Goal: Information Seeking & Learning: Learn about a topic

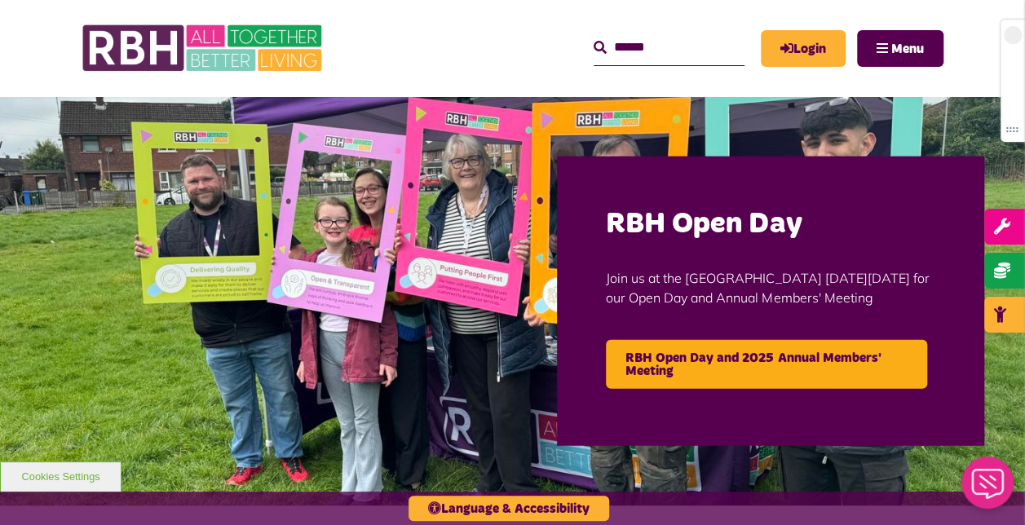
click at [682, 49] on input "Search" at bounding box center [668, 47] width 151 height 35
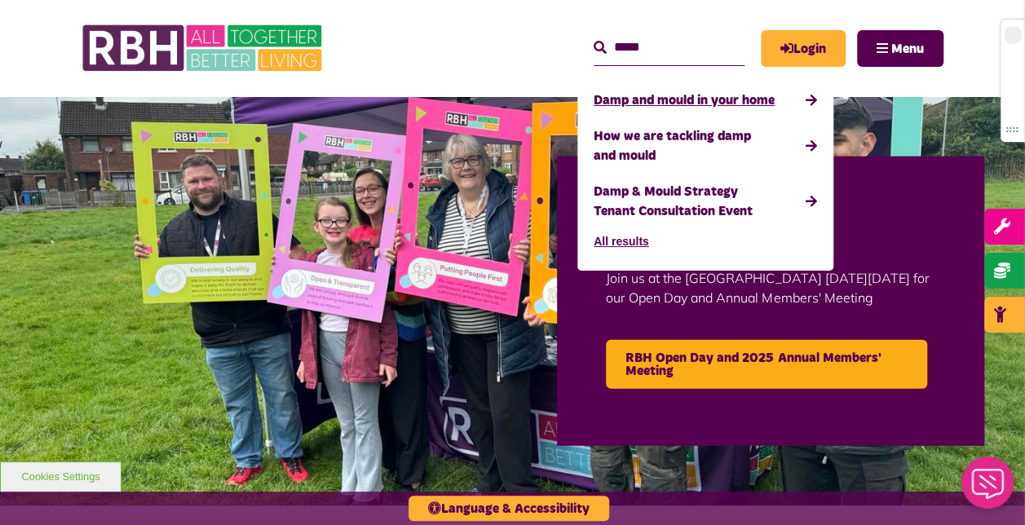
type input "****"
click at [681, 94] on link "Damp and mould in your home" at bounding box center [704, 100] width 223 height 36
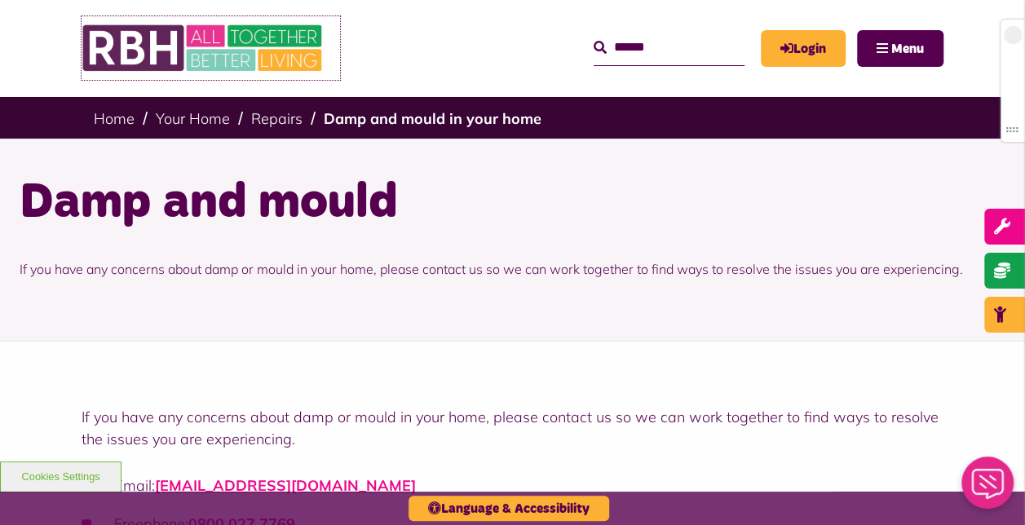
click at [135, 29] on img at bounding box center [204, 48] width 245 height 64
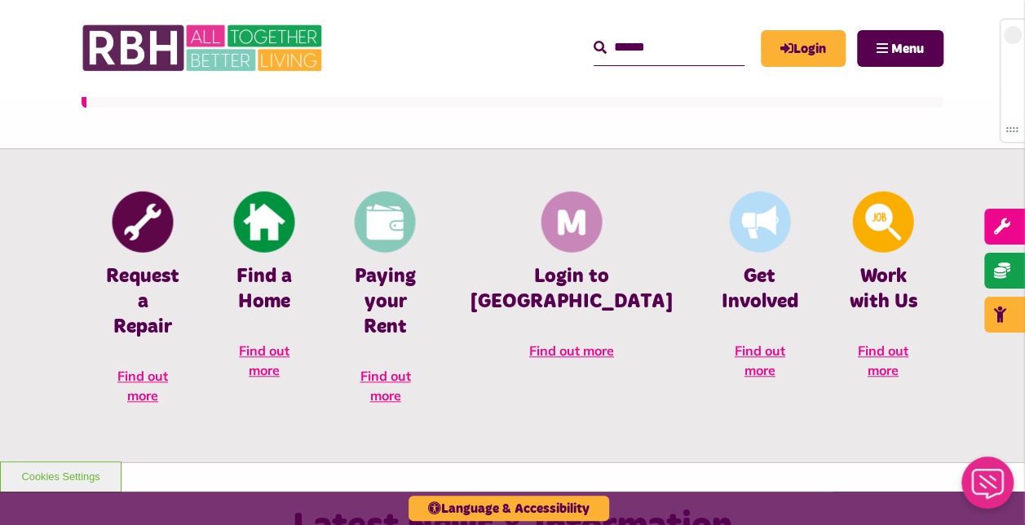
scroll to position [650, 0]
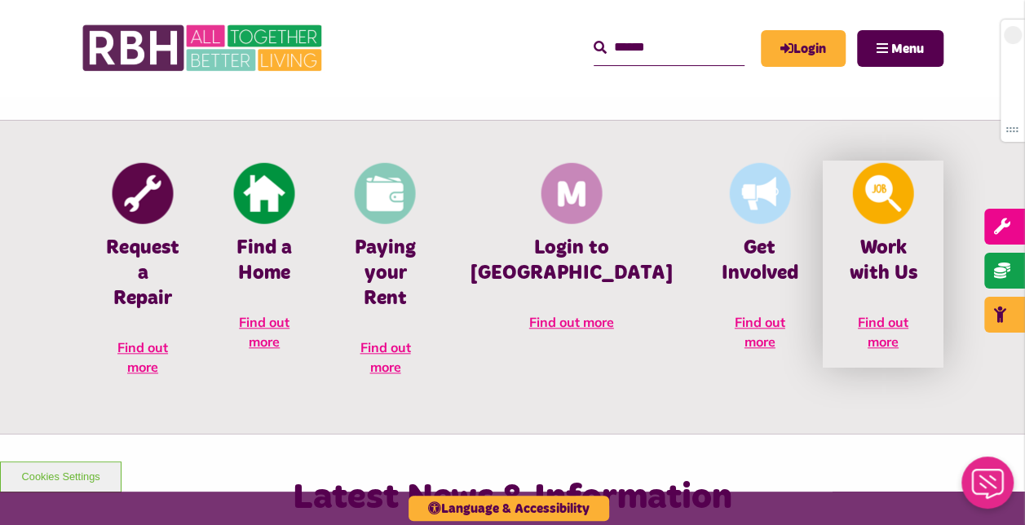
click at [862, 207] on img at bounding box center [882, 192] width 61 height 61
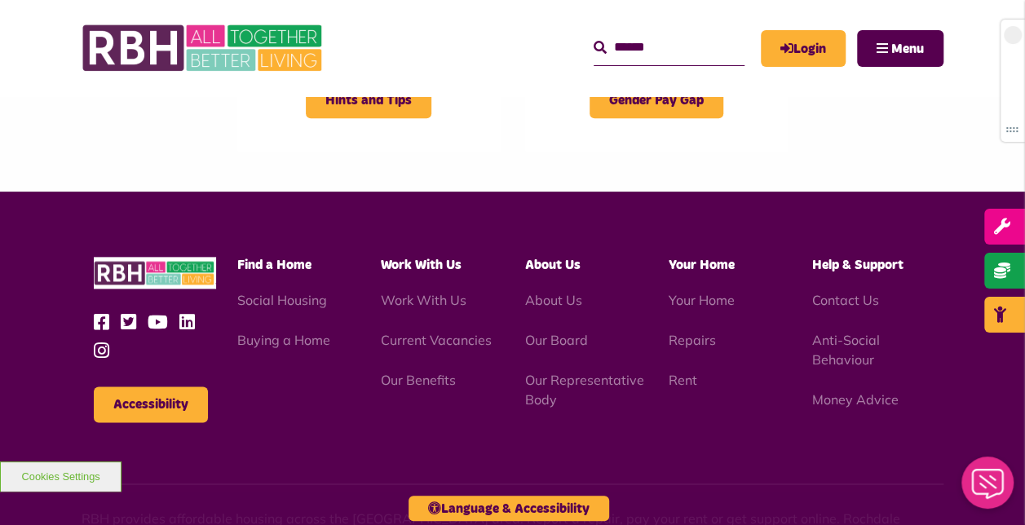
scroll to position [949, 0]
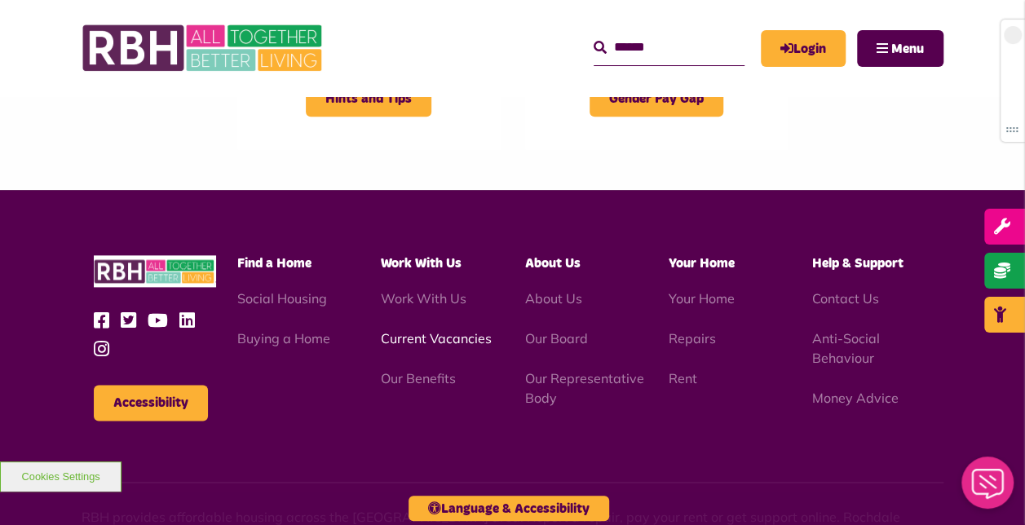
click at [458, 340] on link "Current Vacancies" at bounding box center [436, 338] width 111 height 16
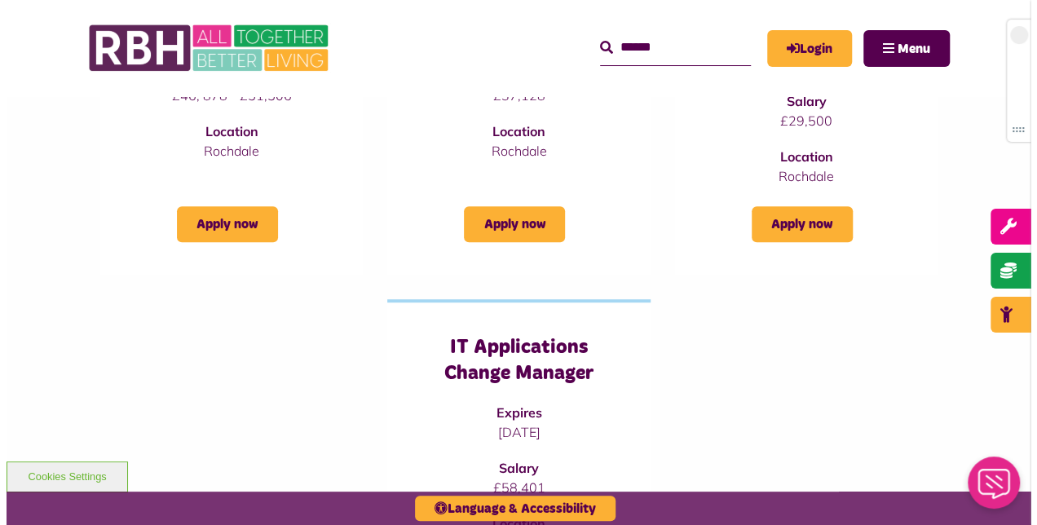
scroll to position [192, 0]
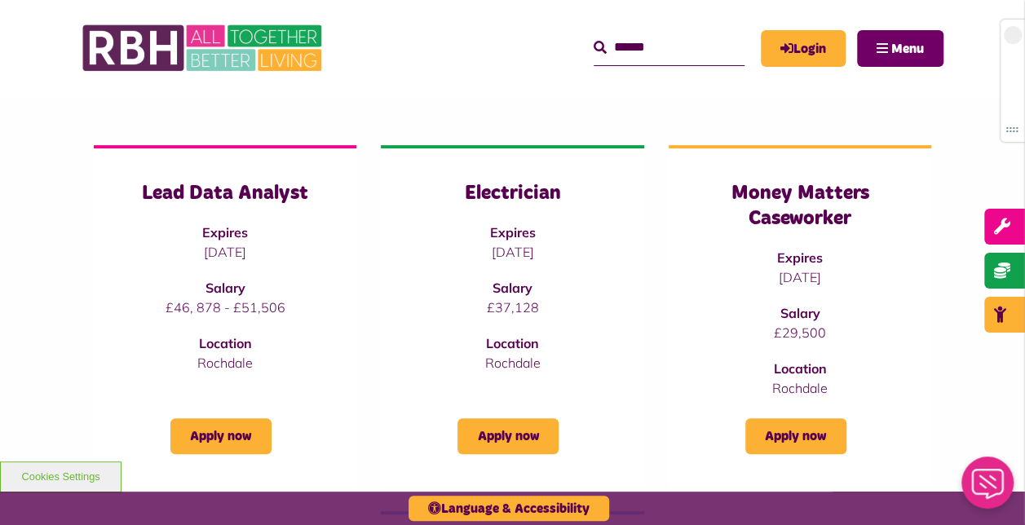
click at [928, 59] on button "Menu" at bounding box center [900, 48] width 86 height 37
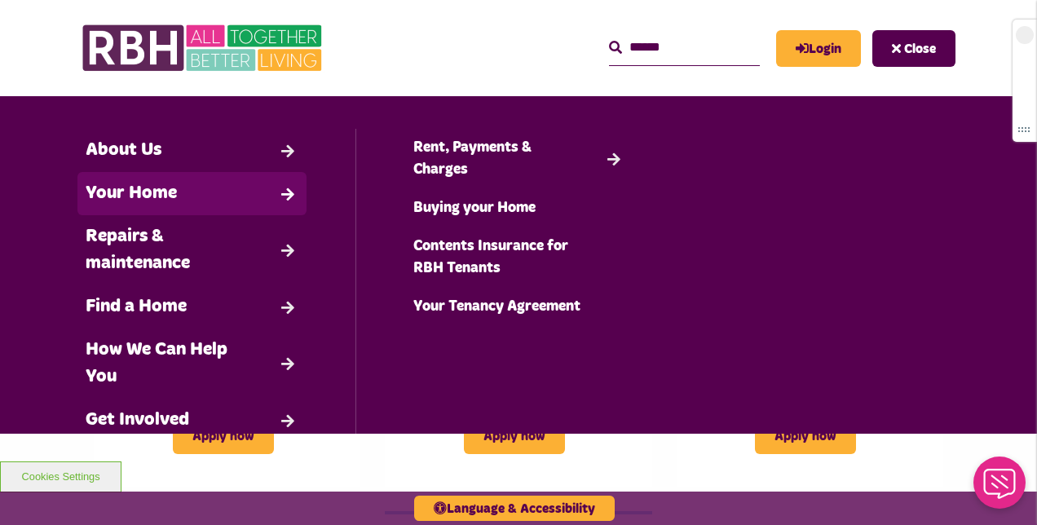
click at [295, 193] on link "Your Home" at bounding box center [191, 193] width 229 height 43
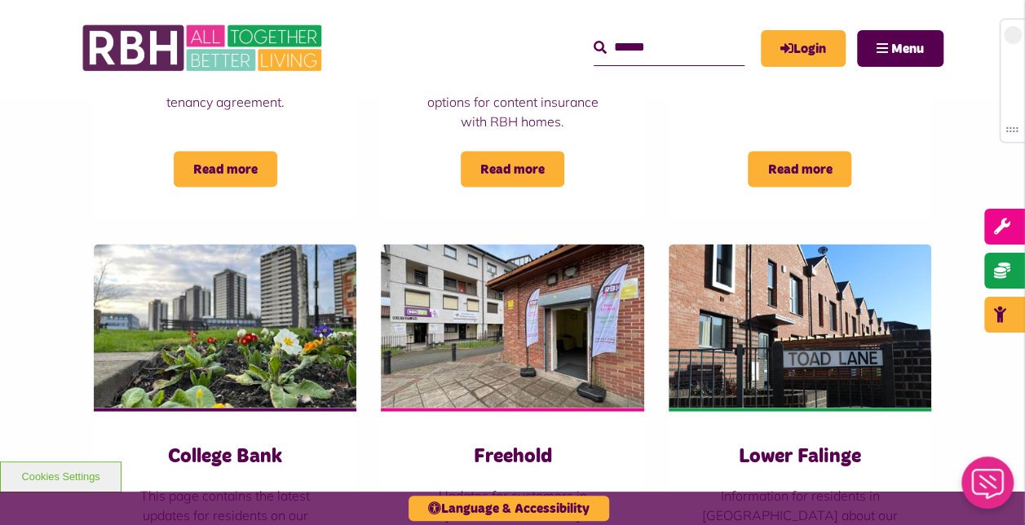
scroll to position [1604, 0]
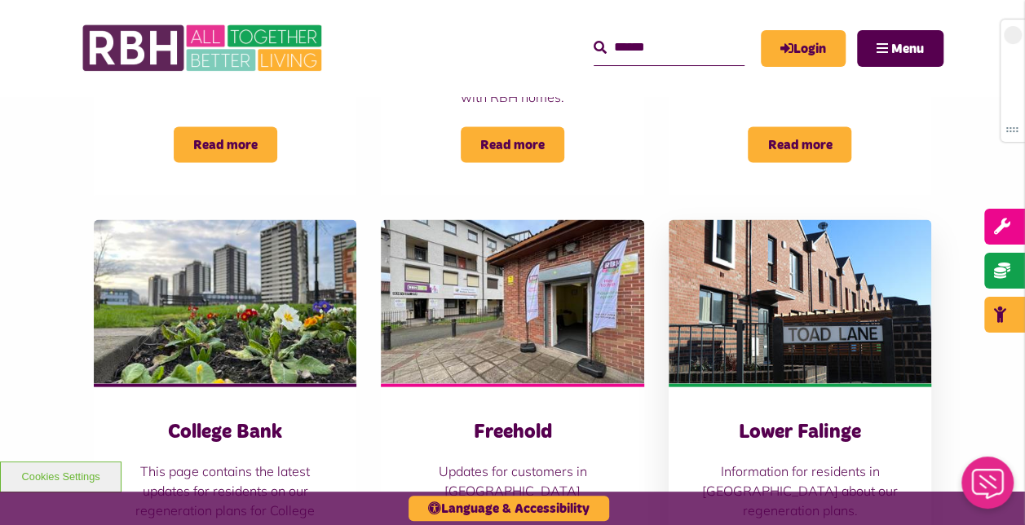
click at [838, 220] on img at bounding box center [799, 302] width 262 height 164
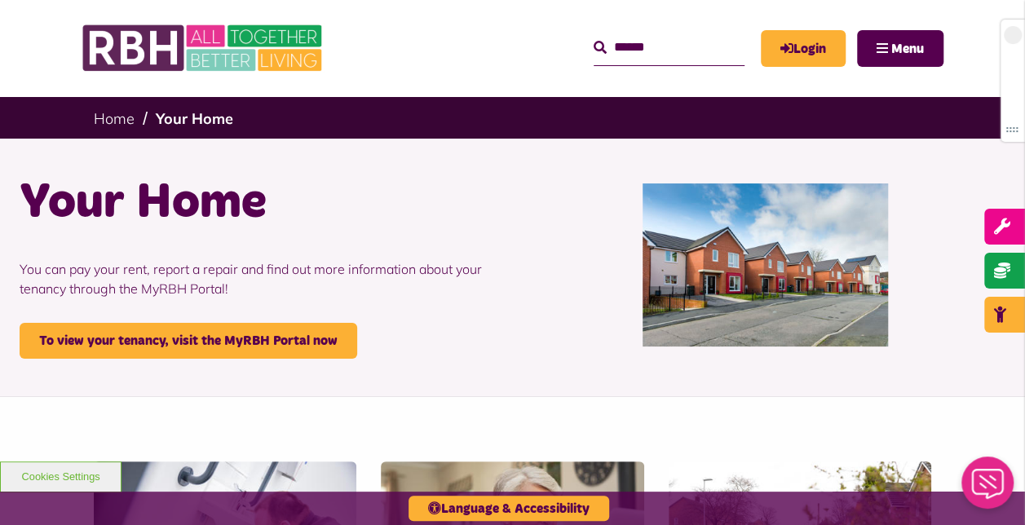
click at [647, 54] on input "Search" at bounding box center [668, 47] width 151 height 35
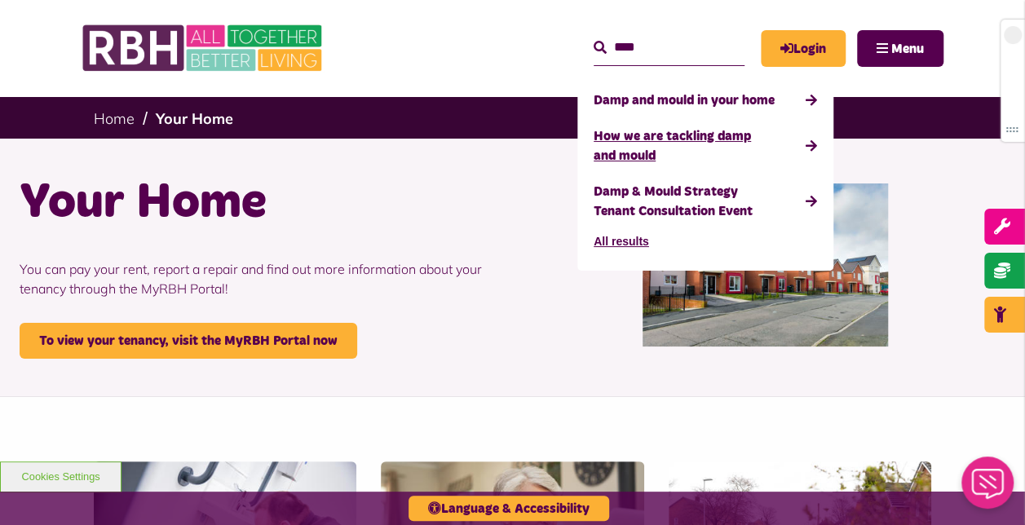
type input "****"
click at [650, 131] on link "How we are tackling damp and mould" at bounding box center [704, 145] width 223 height 55
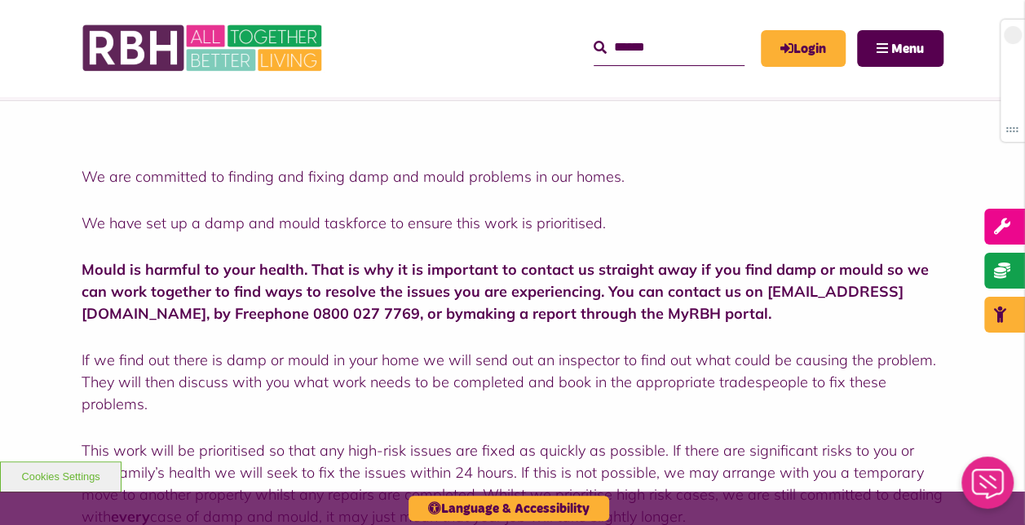
scroll to position [365, 0]
